Goal: Information Seeking & Learning: Learn about a topic

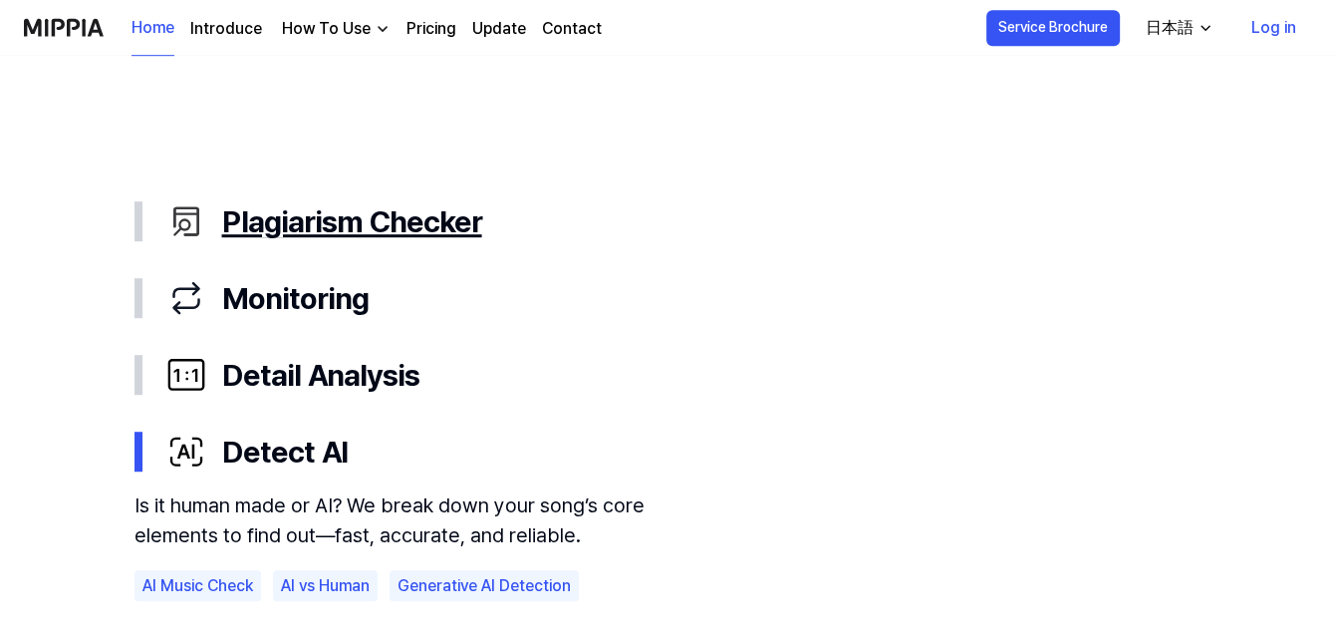
scroll to position [1005, 0]
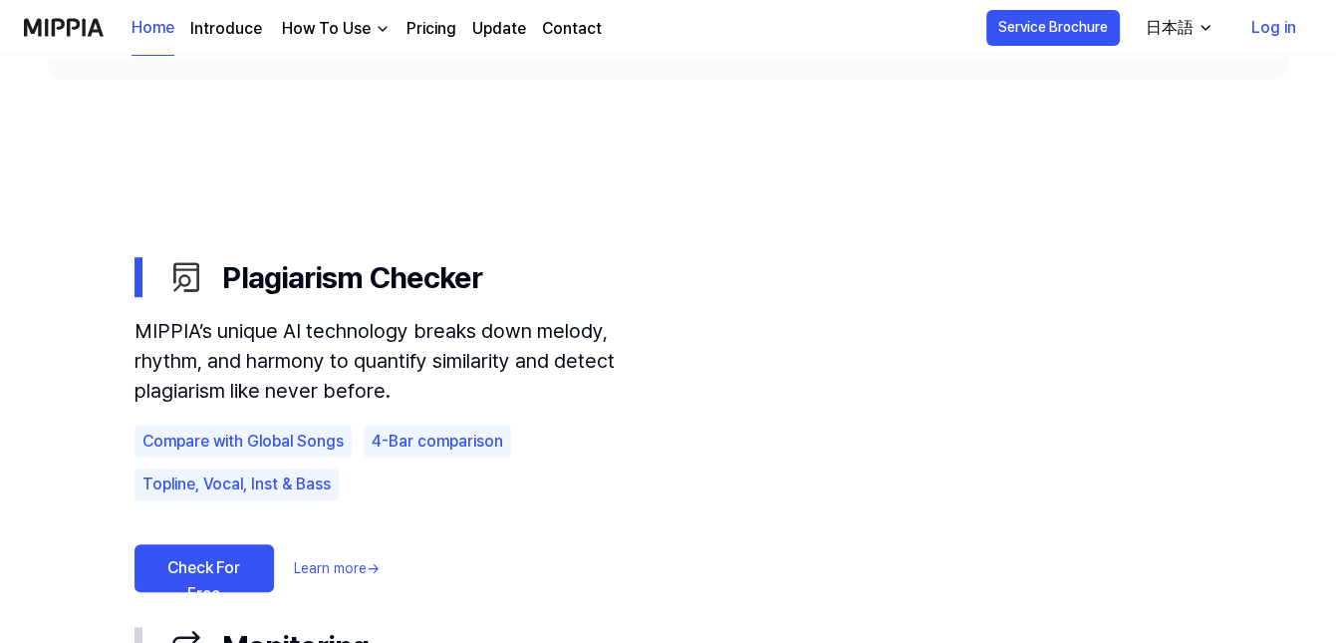
click at [1181, 29] on div "日本語" at bounding box center [1170, 28] width 56 height 24
click at [1180, 29] on div "日本語" at bounding box center [1170, 28] width 56 height 24
click at [1204, 31] on icon "button" at bounding box center [1206, 28] width 16 height 16
click at [1181, 23] on div "日本語" at bounding box center [1170, 28] width 56 height 24
click at [1271, 213] on use "Plagiarism Checker Monitoring Detail Analysis Detect AI Plagiarism Checker MIPP…" at bounding box center [668, 539] width 1336 height 918
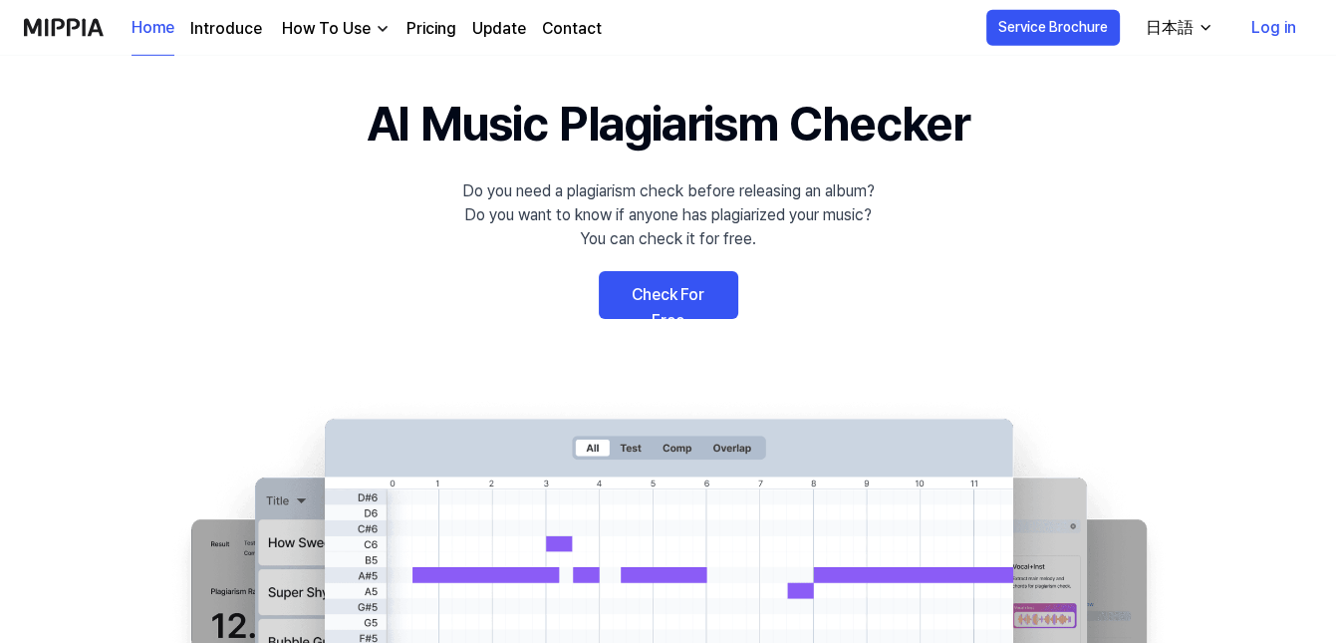
scroll to position [0, 0]
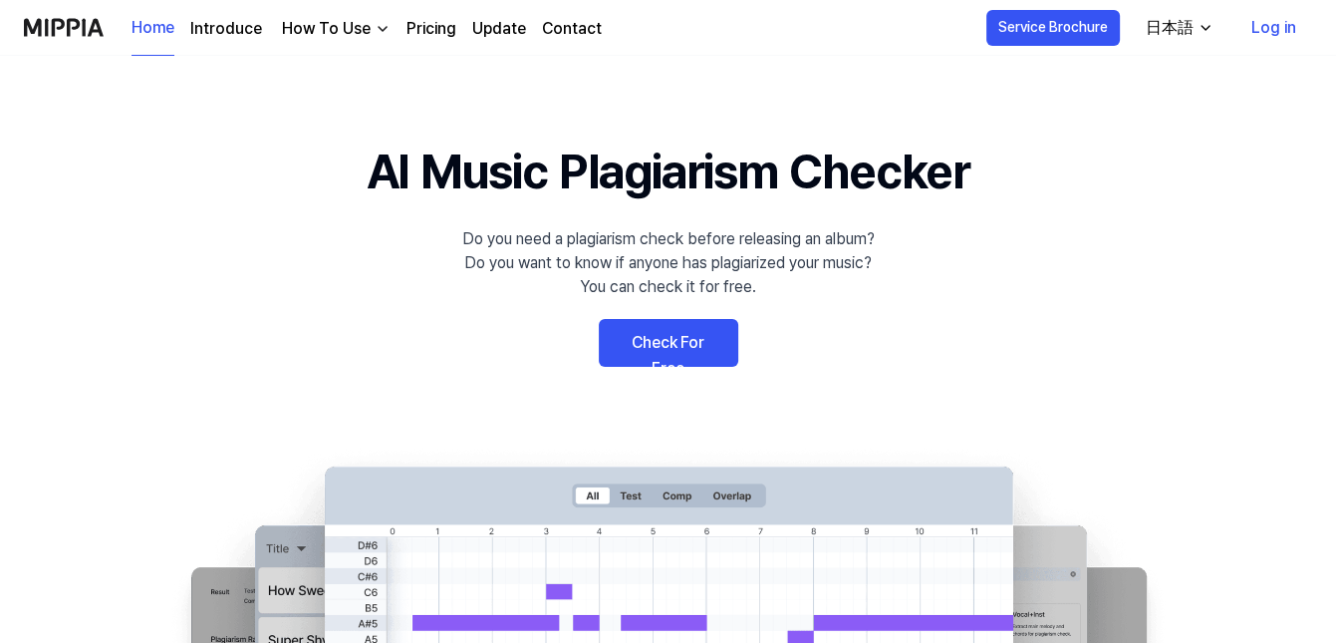
click at [680, 338] on link "Check For Free" at bounding box center [669, 343] width 140 height 48
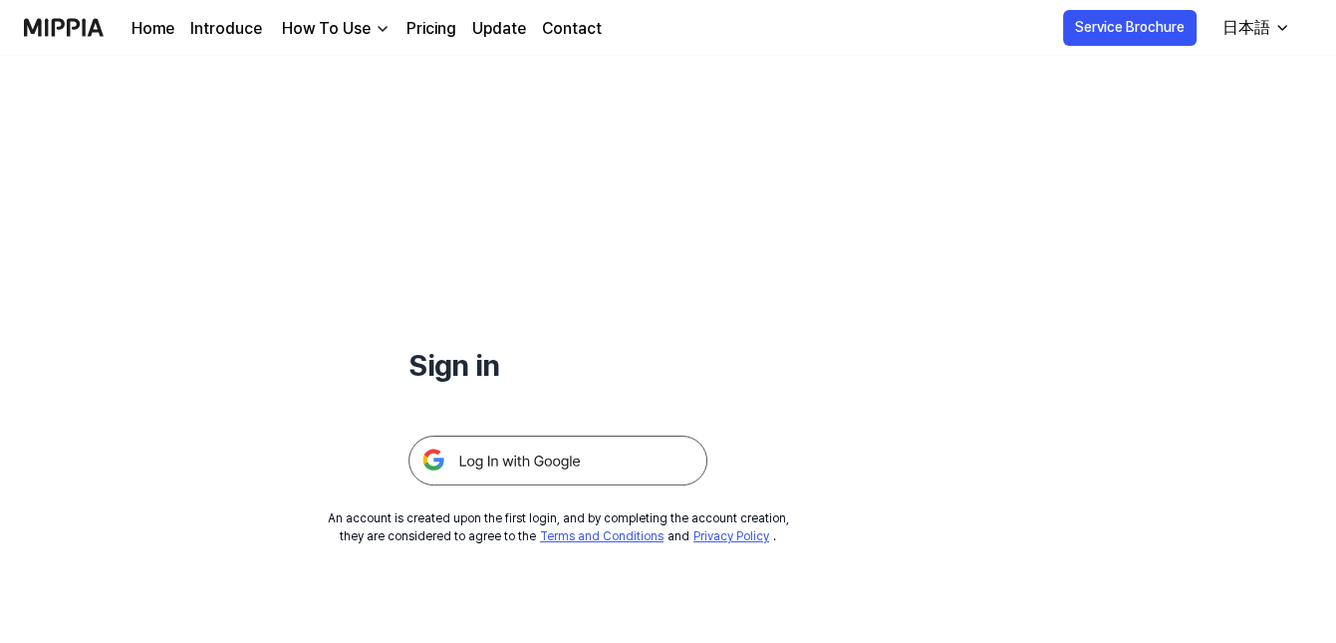
click at [1286, 27] on icon "button" at bounding box center [1283, 28] width 8 height 4
click at [875, 80] on div "Sign in An account is created upon the first login, and by completing the accou…" at bounding box center [558, 300] width 1116 height 489
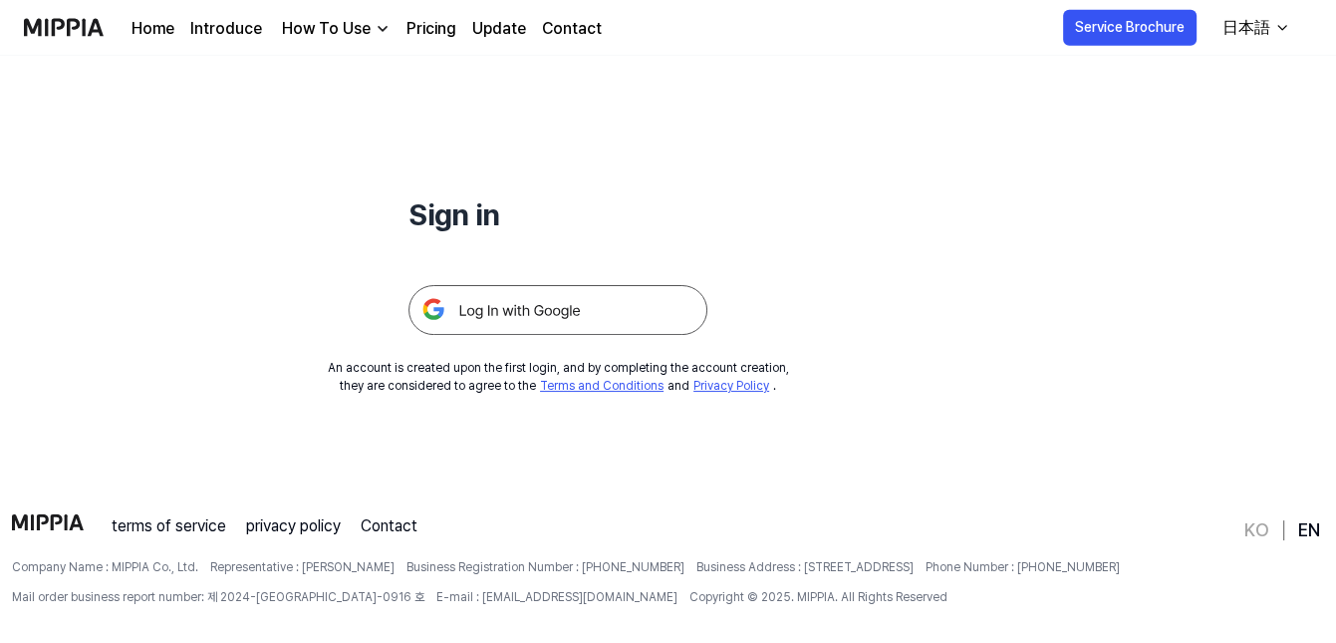
scroll to position [191, 0]
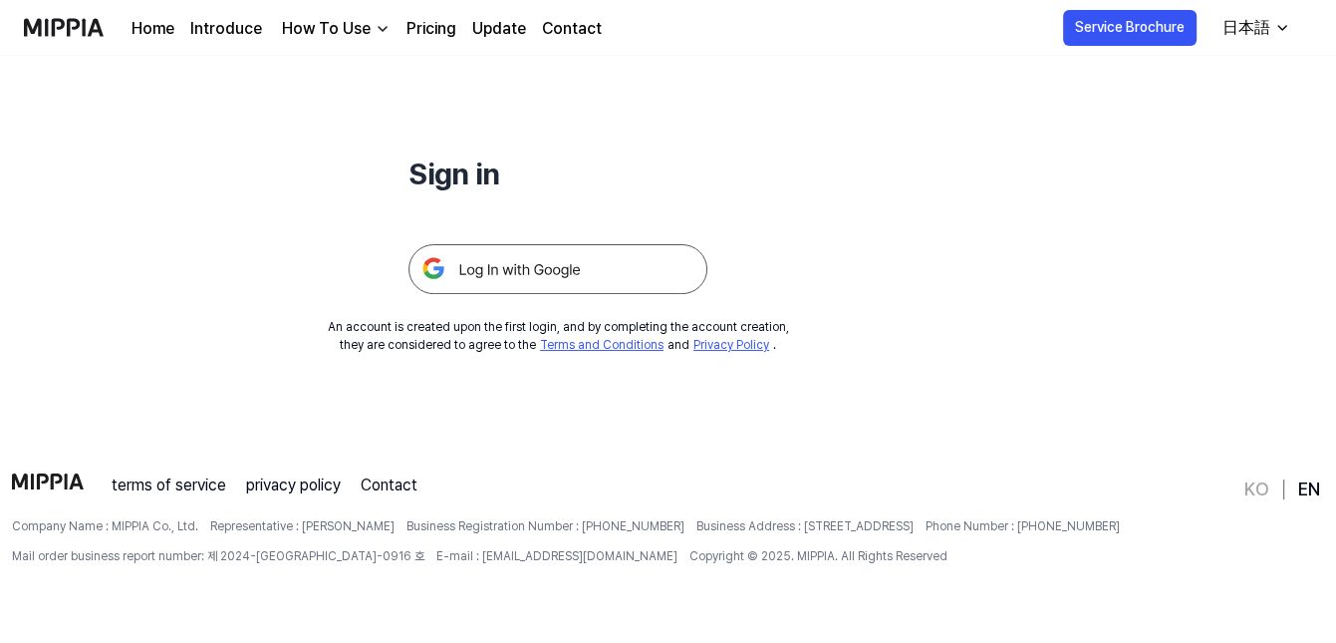
click at [421, 32] on link "Pricing" at bounding box center [432, 29] width 50 height 24
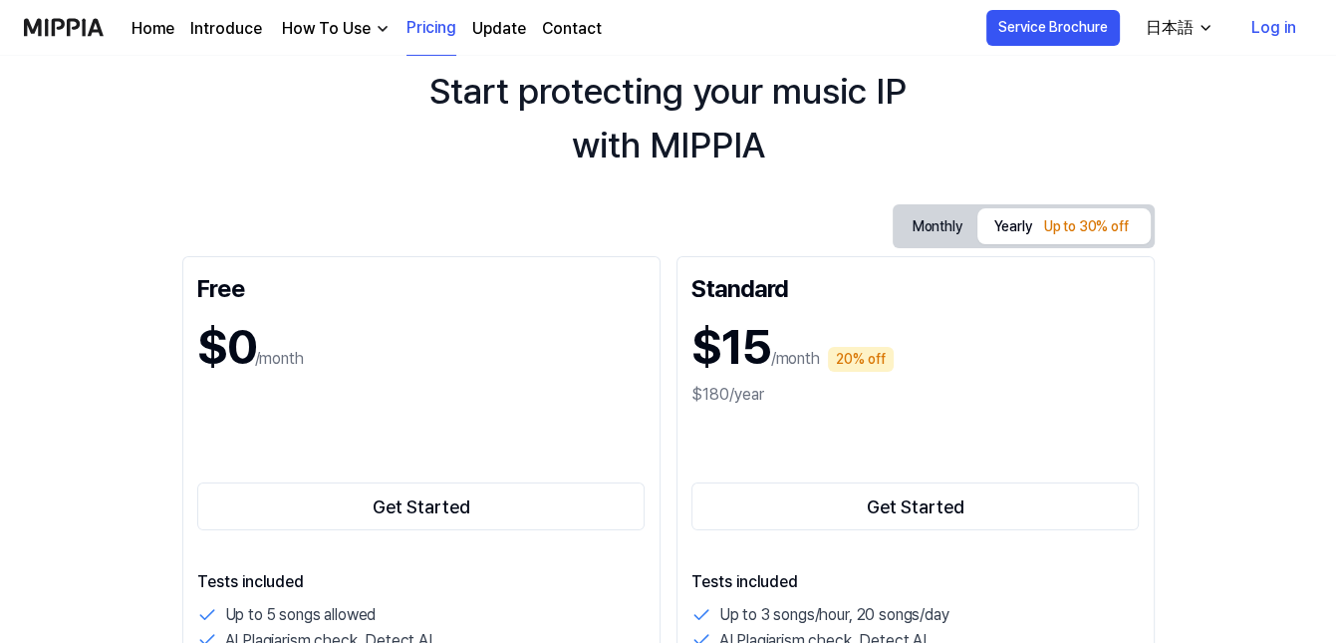
scroll to position [0, 0]
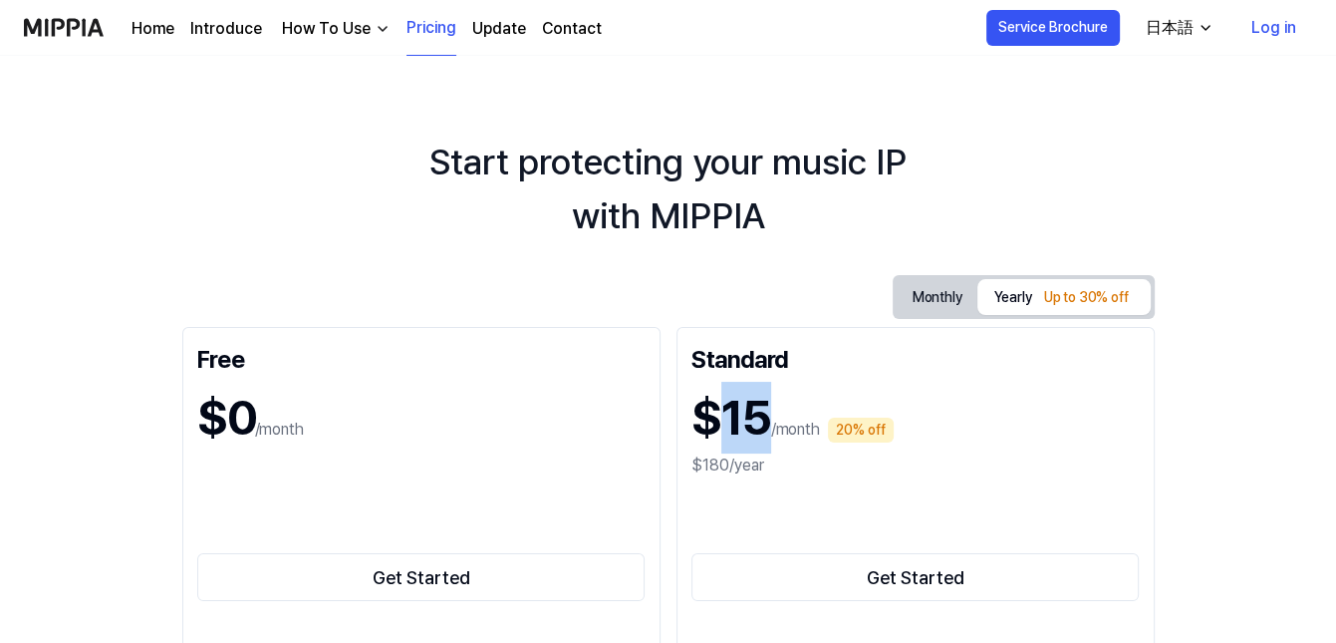
drag, startPoint x: 724, startPoint y: 420, endPoint x: 819, endPoint y: 307, distance: 147.8
click at [768, 416] on h1 "$15" at bounding box center [732, 418] width 80 height 72
